Goal: Task Accomplishment & Management: Use online tool/utility

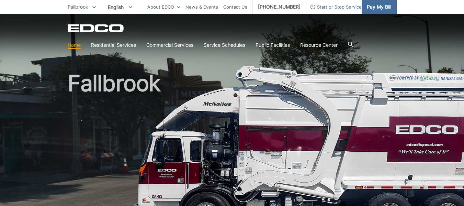
click at [362, 8] on link "Pay My Bill" at bounding box center [379, 7] width 35 height 14
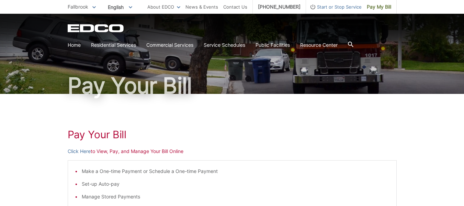
scroll to position [103, 0]
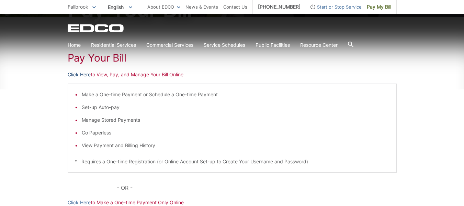
click at [73, 73] on link "Click Here" at bounding box center [79, 75] width 23 height 8
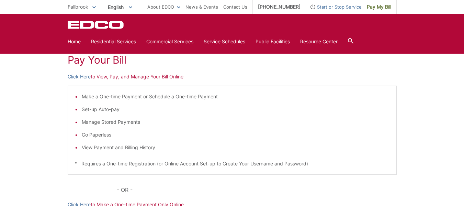
scroll to position [89, 0]
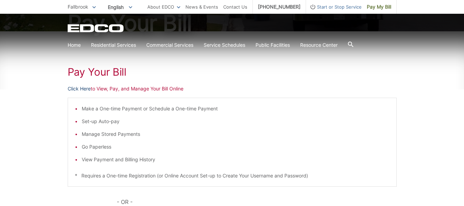
click at [73, 87] on link "Click Here" at bounding box center [79, 89] width 23 height 8
click at [75, 91] on link "Click Here" at bounding box center [79, 89] width 23 height 8
